Goal: Task Accomplishment & Management: Manage account settings

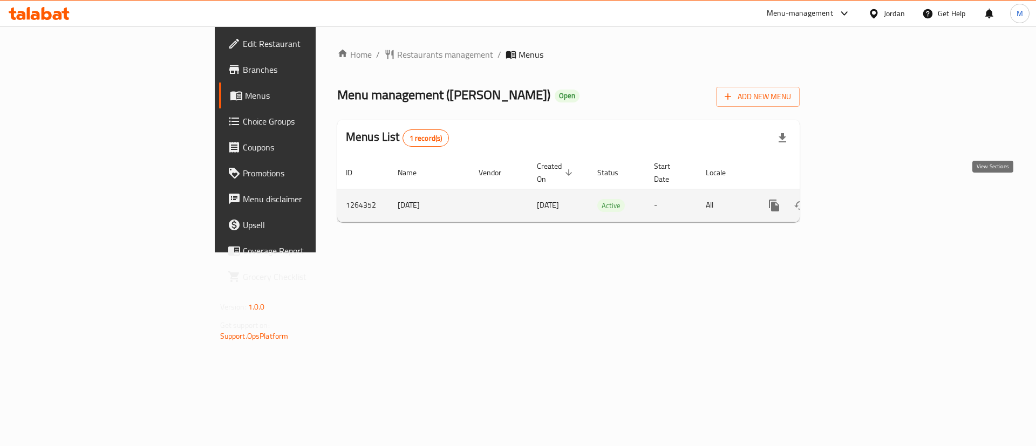
click at [858, 199] on icon "enhanced table" at bounding box center [851, 205] width 13 height 13
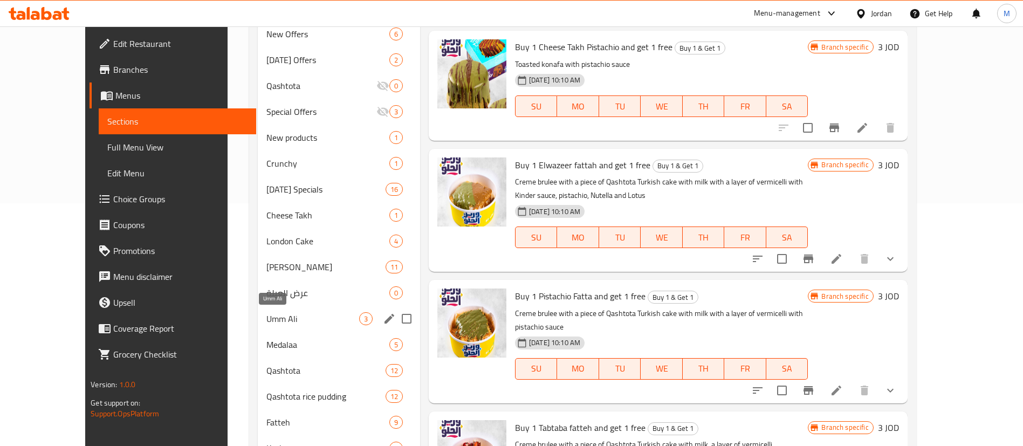
scroll to position [244, 0]
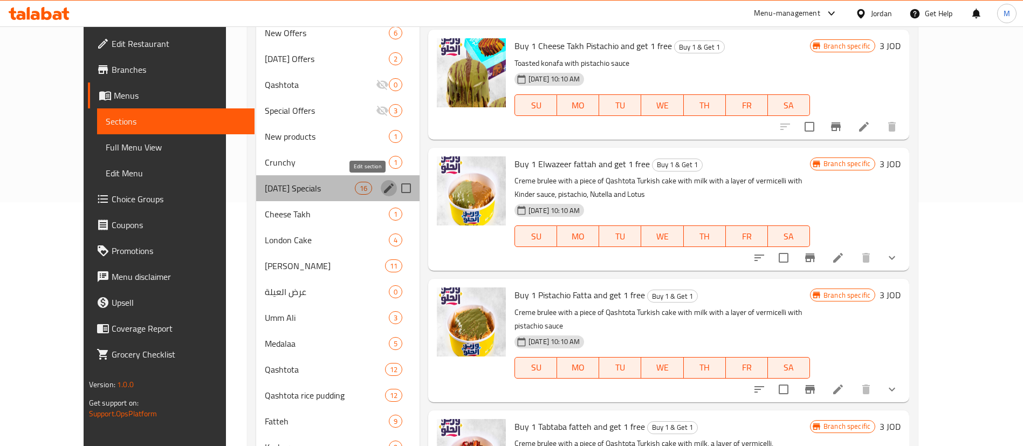
click at [384, 191] on icon "edit" at bounding box center [389, 188] width 10 height 10
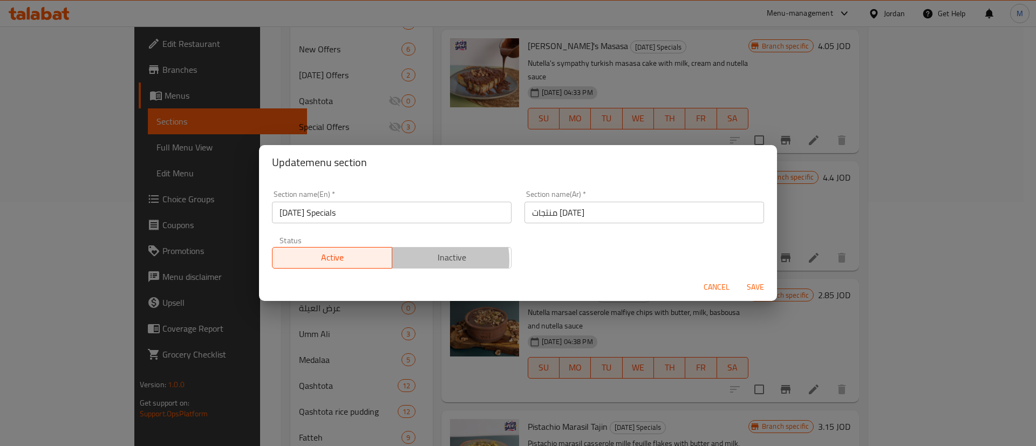
click at [420, 260] on span "Inactive" at bounding box center [451, 258] width 111 height 16
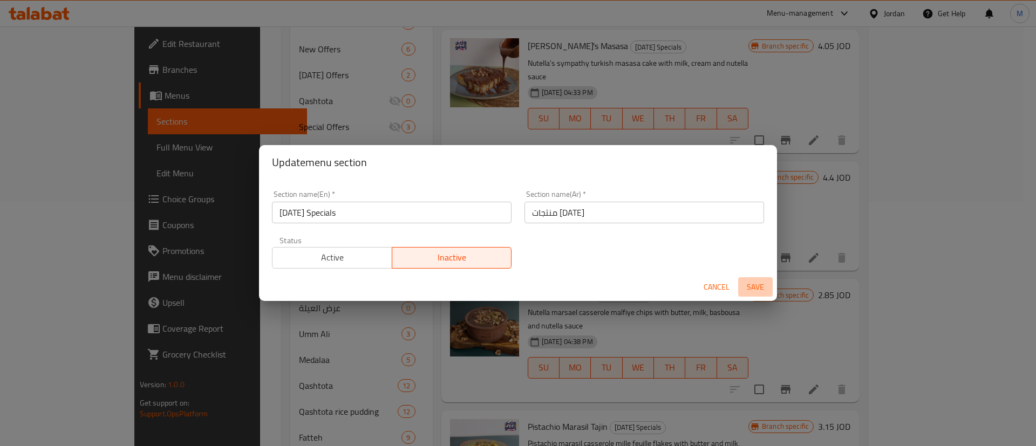
click at [758, 287] on span "Save" at bounding box center [755, 286] width 26 height 13
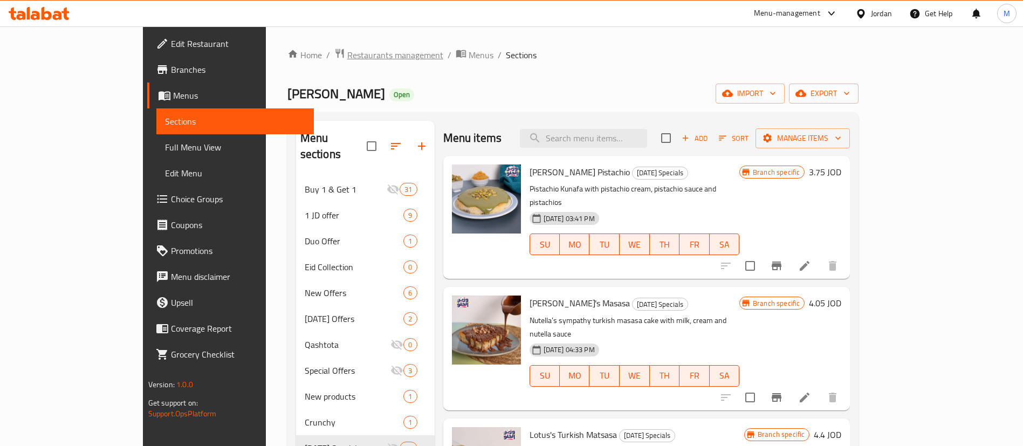
click at [347, 49] on span "Restaurants management" at bounding box center [395, 55] width 96 height 13
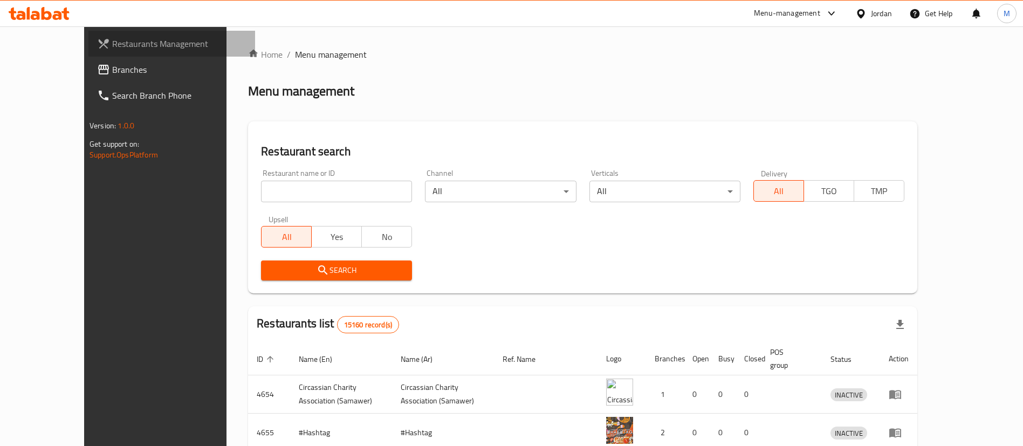
click at [127, 48] on span "Restaurants Management" at bounding box center [179, 43] width 134 height 13
